Goal: Task Accomplishment & Management: Manage account settings

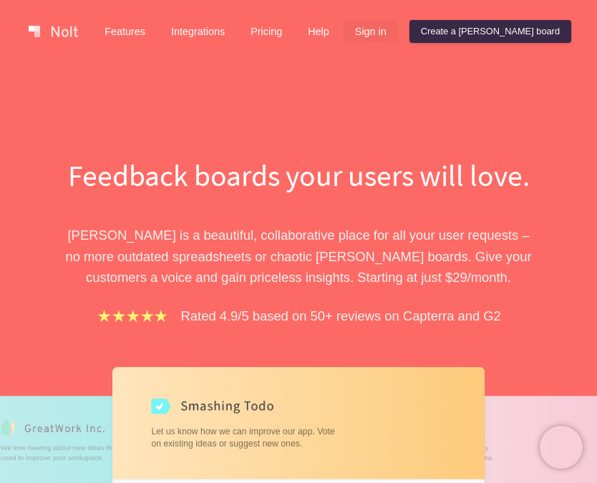
click at [398, 40] on link "Sign in" at bounding box center [371, 31] width 54 height 23
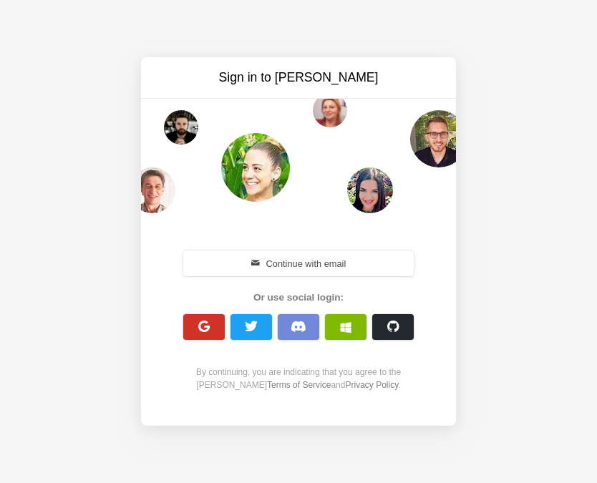
click at [200, 329] on span "button" at bounding box center [205, 327] width 14 height 14
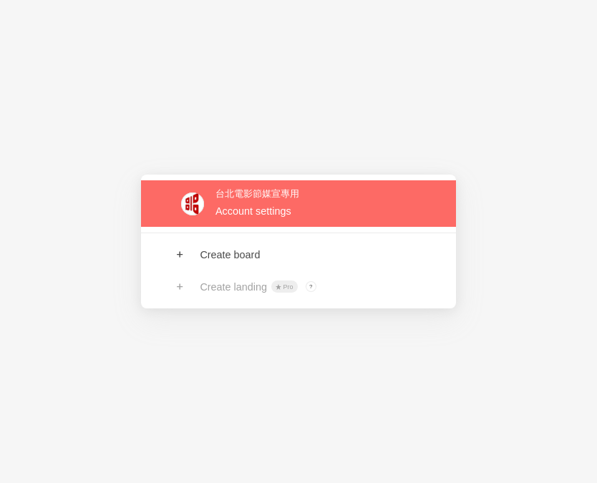
click at [256, 213] on link at bounding box center [298, 203] width 315 height 47
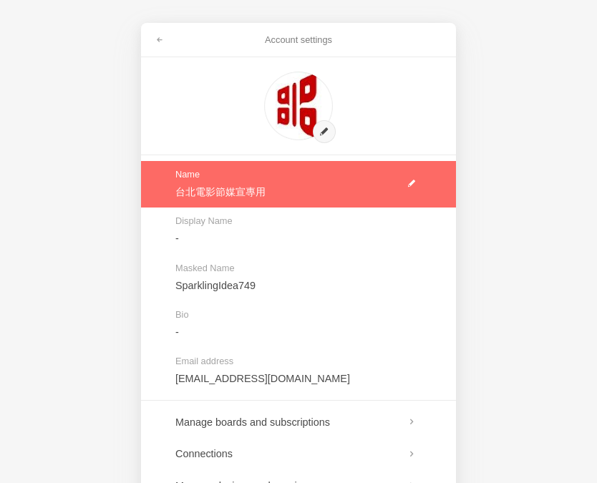
click at [238, 195] on link at bounding box center [298, 184] width 315 height 47
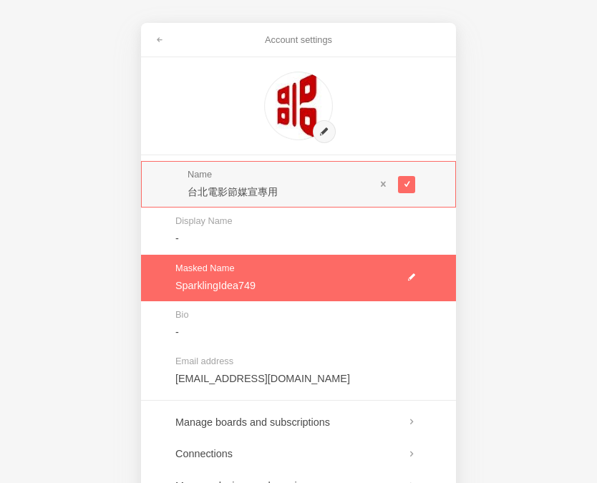
click at [207, 239] on link at bounding box center [298, 231] width 315 height 47
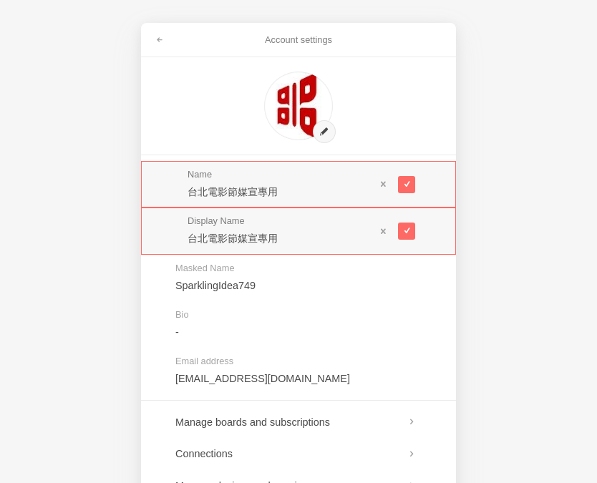
drag, startPoint x: 240, startPoint y: 240, endPoint x: 323, endPoint y: 230, distance: 83.6
click at [325, 239] on input "台北電影節媒宣專用" at bounding box center [282, 238] width 188 height 14
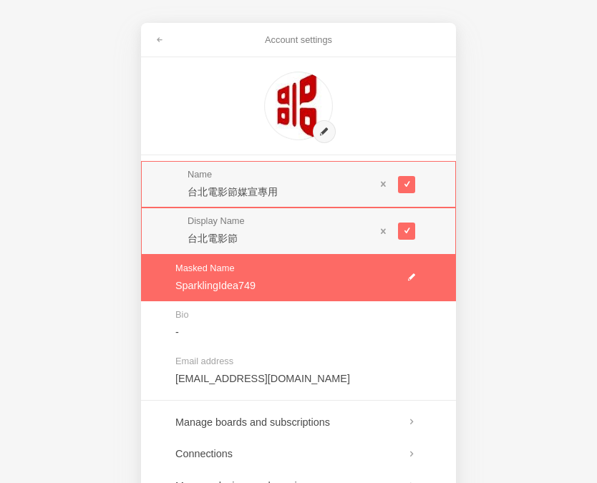
type input "台北電影節"
click at [293, 279] on link at bounding box center [298, 278] width 315 height 47
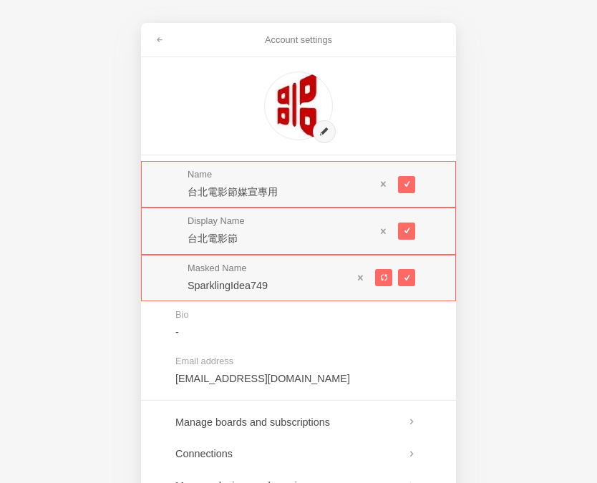
click at [161, 283] on div "Masked Name SparklingIdea749" at bounding box center [298, 278] width 315 height 47
click at [385, 275] on span at bounding box center [383, 278] width 8 height 8
click at [385, 276] on span at bounding box center [383, 278] width 8 height 8
click at [385, 277] on span at bounding box center [383, 278] width 8 height 8
type input "HandmadeTaxi012"
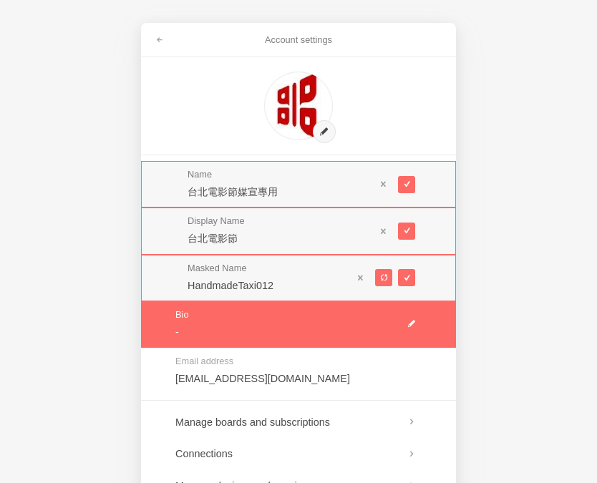
click at [371, 307] on link at bounding box center [298, 324] width 315 height 47
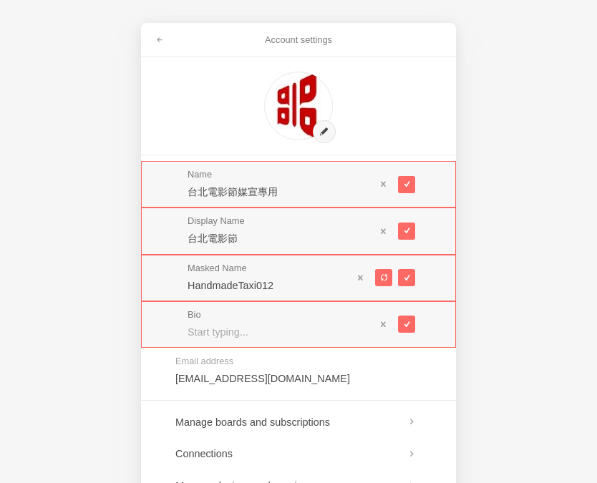
click at [497, 346] on div "Account settings Name 台北電影節媒宣專用 Display Name 台北電影節 Masked Name HandmadeTaxi012 …" at bounding box center [298, 241] width 597 height 483
click at [387, 322] on span at bounding box center [384, 324] width 10 height 10
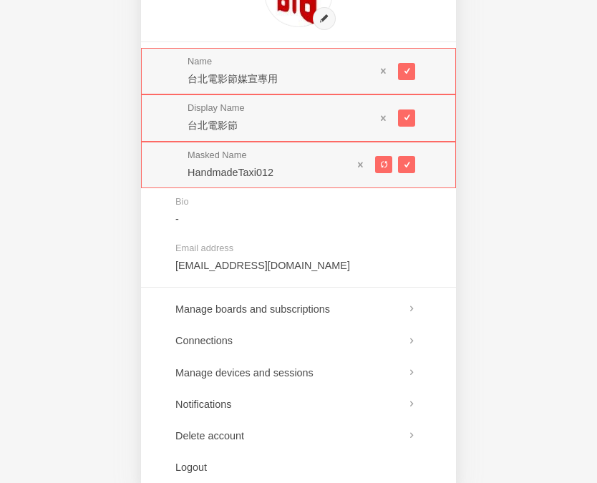
scroll to position [116, 0]
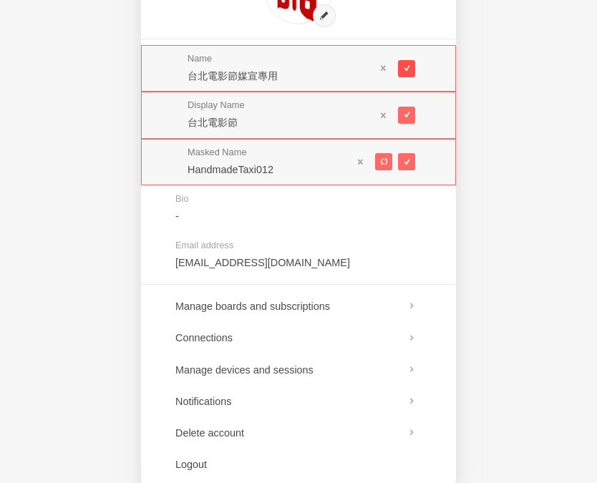
click at [410, 71] on span at bounding box center [406, 68] width 8 height 8
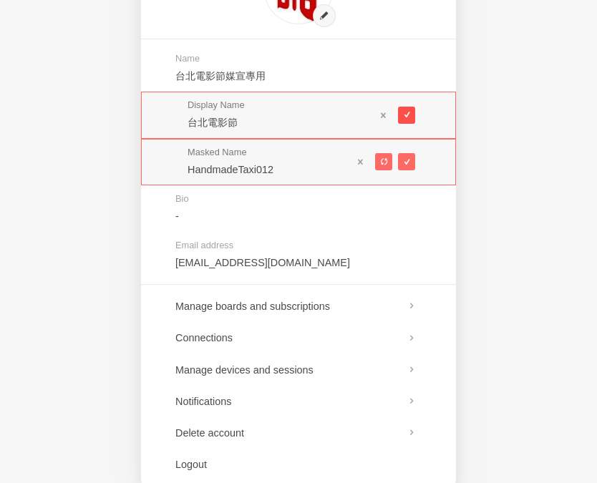
click at [412, 115] on button at bounding box center [406, 115] width 17 height 17
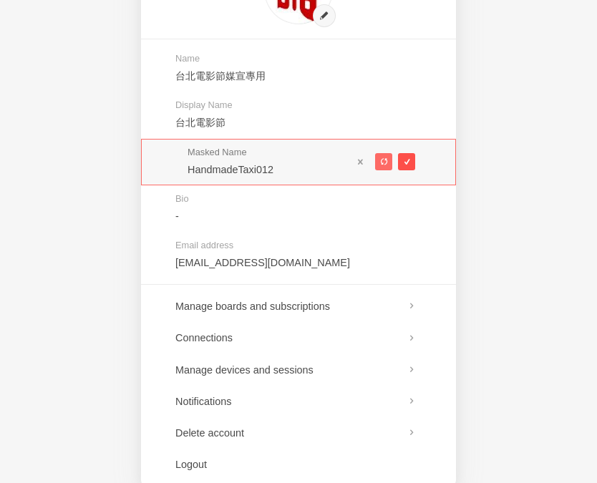
click at [407, 156] on button at bounding box center [406, 161] width 17 height 17
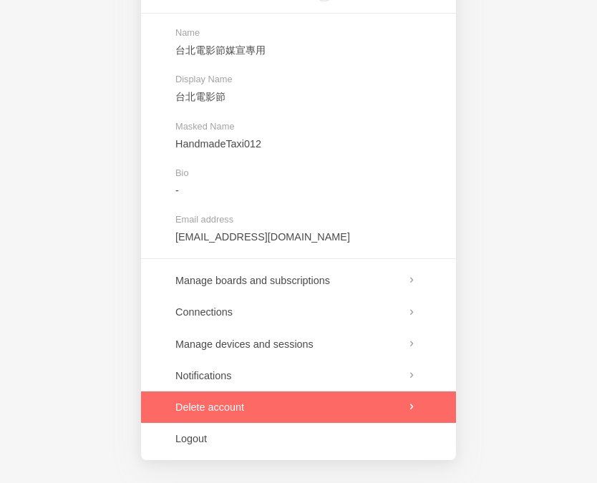
scroll to position [0, 0]
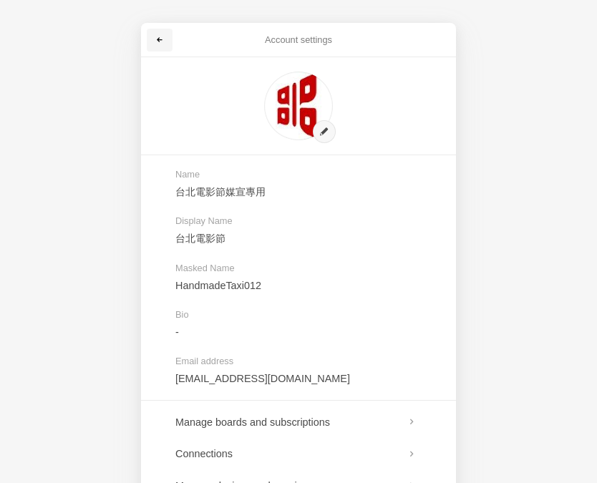
click at [147, 37] on link at bounding box center [160, 40] width 26 height 23
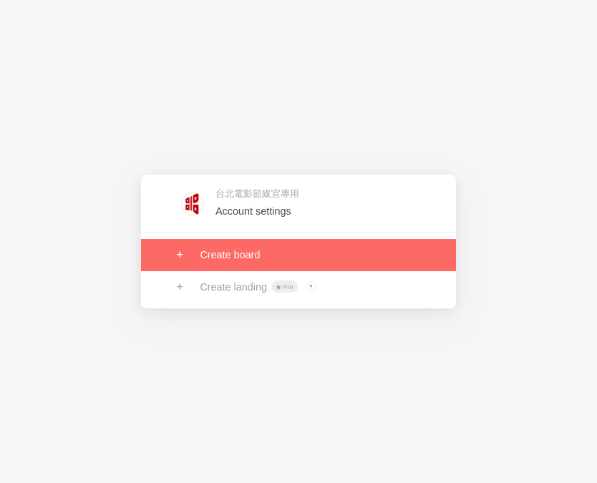
click at [240, 258] on link at bounding box center [298, 254] width 315 height 31
